Goal: Find specific page/section

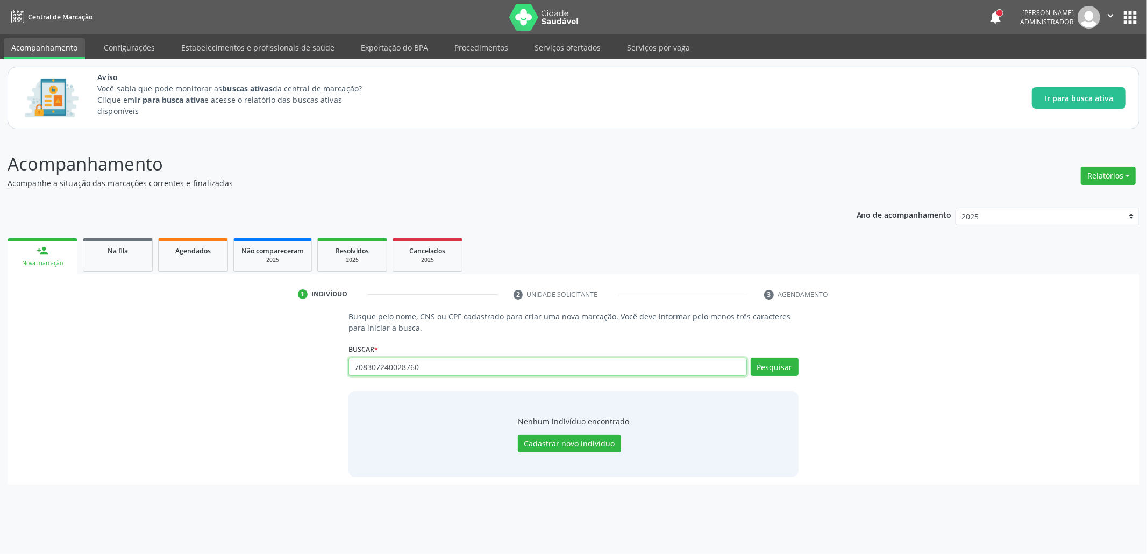
drag, startPoint x: 418, startPoint y: 364, endPoint x: 335, endPoint y: 355, distance: 83.3
click at [335, 355] on div "Busque pelo nome, CNS ou CPF cadastrado para criar uma nova marcação. Você deve…" at bounding box center [573, 394] width 1117 height 166
type input "708307240028760"
drag, startPoint x: 435, startPoint y: 368, endPoint x: 429, endPoint y: 366, distance: 6.3
click at [431, 367] on input "708307240028760" at bounding box center [547, 367] width 398 height 18
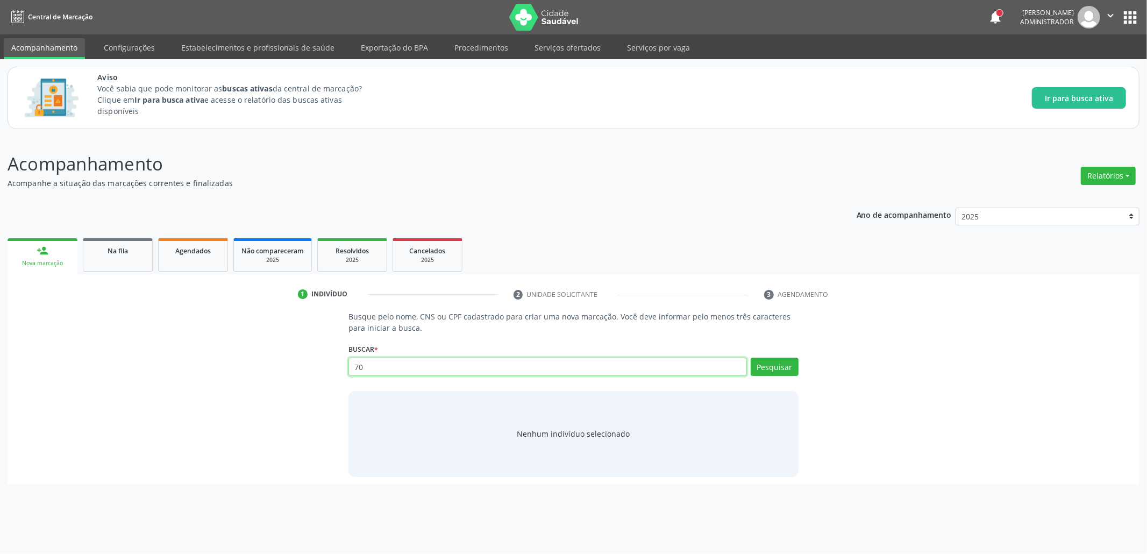
type input "7"
type input "8"
type input "898002787697994"
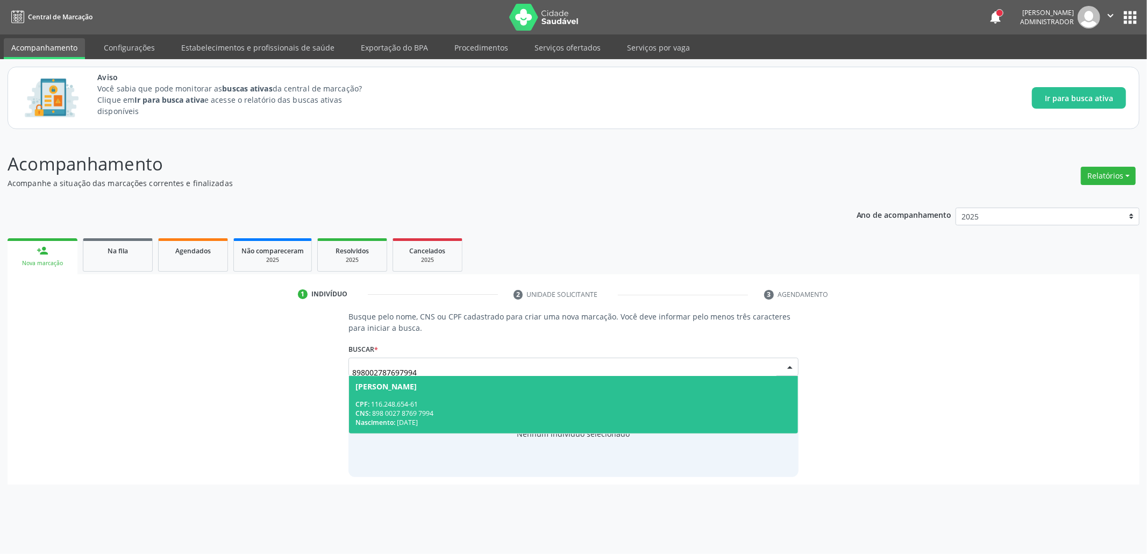
click at [361, 401] on span "CPF:" at bounding box center [362, 404] width 14 height 9
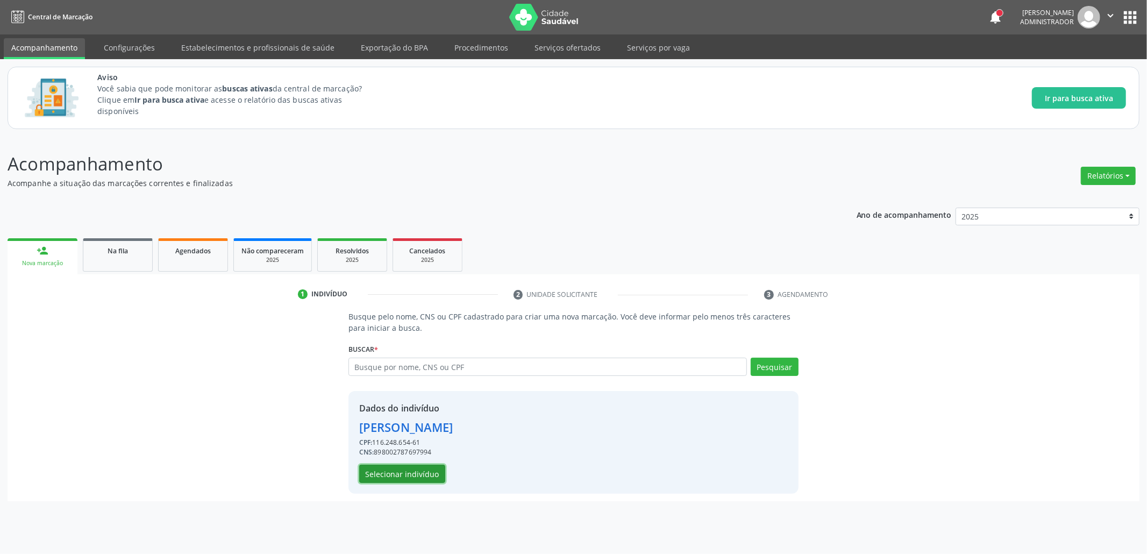
click at [398, 477] on button "Selecionar indivíduo" at bounding box center [402, 474] width 86 height 18
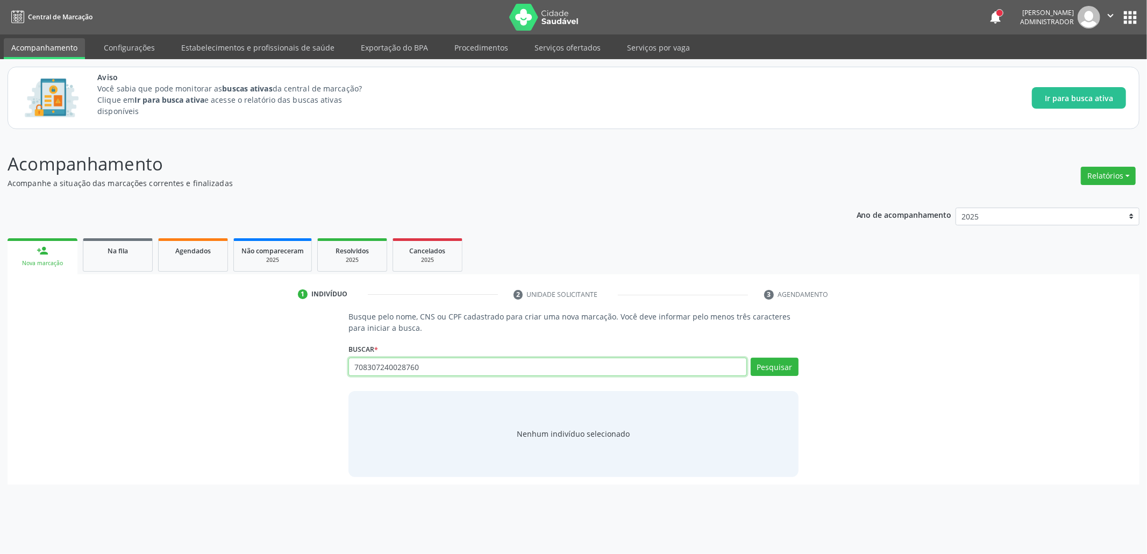
type input "708307240028760"
drag, startPoint x: 440, startPoint y: 365, endPoint x: 372, endPoint y: 328, distance: 77.0
click at [368, 341] on div "Buscar * 708307240028760 Busque por nome, CNS ou CPF Nenhum resultado encontrad…" at bounding box center [573, 362] width 450 height 42
type input "708307240028760"
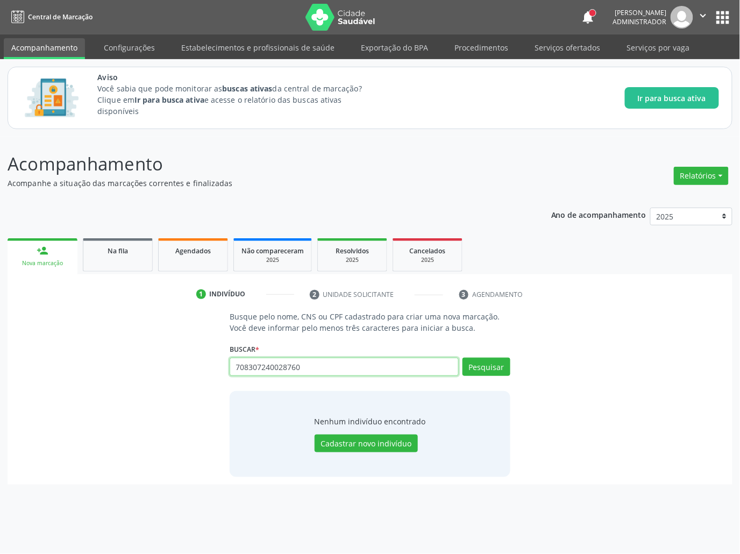
click at [264, 365] on input "708307240028760" at bounding box center [344, 367] width 229 height 18
drag, startPoint x: 313, startPoint y: 371, endPoint x: 198, endPoint y: 362, distance: 115.4
click at [197, 363] on div "Busque pelo nome, CNS ou CPF cadastrado para criar uma nova marcação. Você deve…" at bounding box center [370, 394] width 710 height 166
click at [485, 365] on button "Pesquisar" at bounding box center [486, 367] width 48 height 18
click at [486, 369] on button "Pesquisar" at bounding box center [486, 367] width 48 height 18
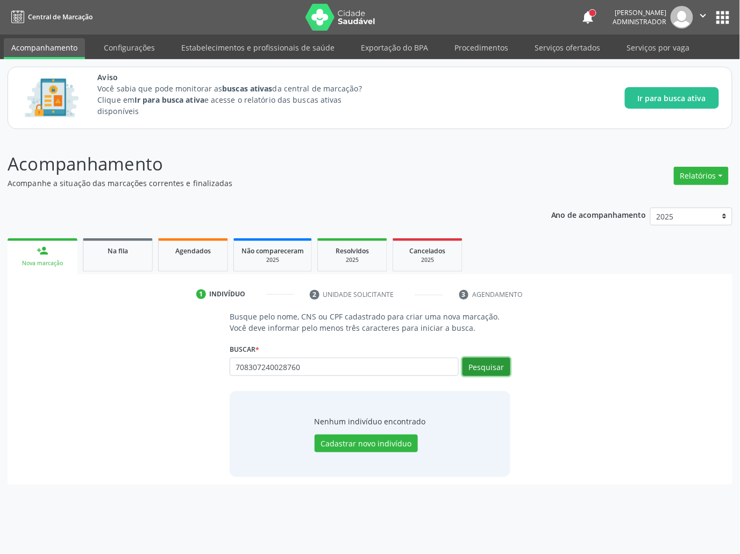
click at [476, 369] on button "Pesquisar" at bounding box center [486, 367] width 48 height 18
click at [490, 360] on button "Pesquisar" at bounding box center [486, 367] width 48 height 18
click at [493, 365] on button "Pesquisar" at bounding box center [486, 367] width 48 height 18
drag, startPoint x: 702, startPoint y: 16, endPoint x: 673, endPoint y: 52, distance: 46.6
click at [702, 16] on icon "" at bounding box center [703, 16] width 12 height 12
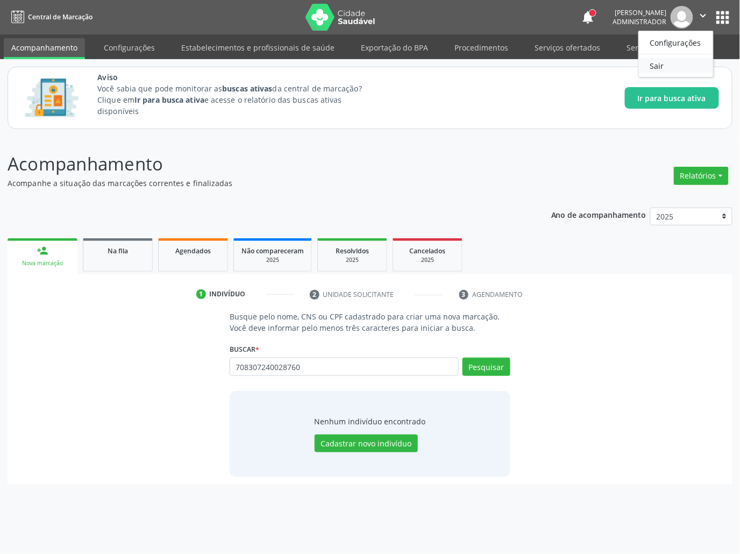
click at [664, 67] on link "Sair" at bounding box center [676, 65] width 74 height 15
